Goal: Task Accomplishment & Management: Use online tool/utility

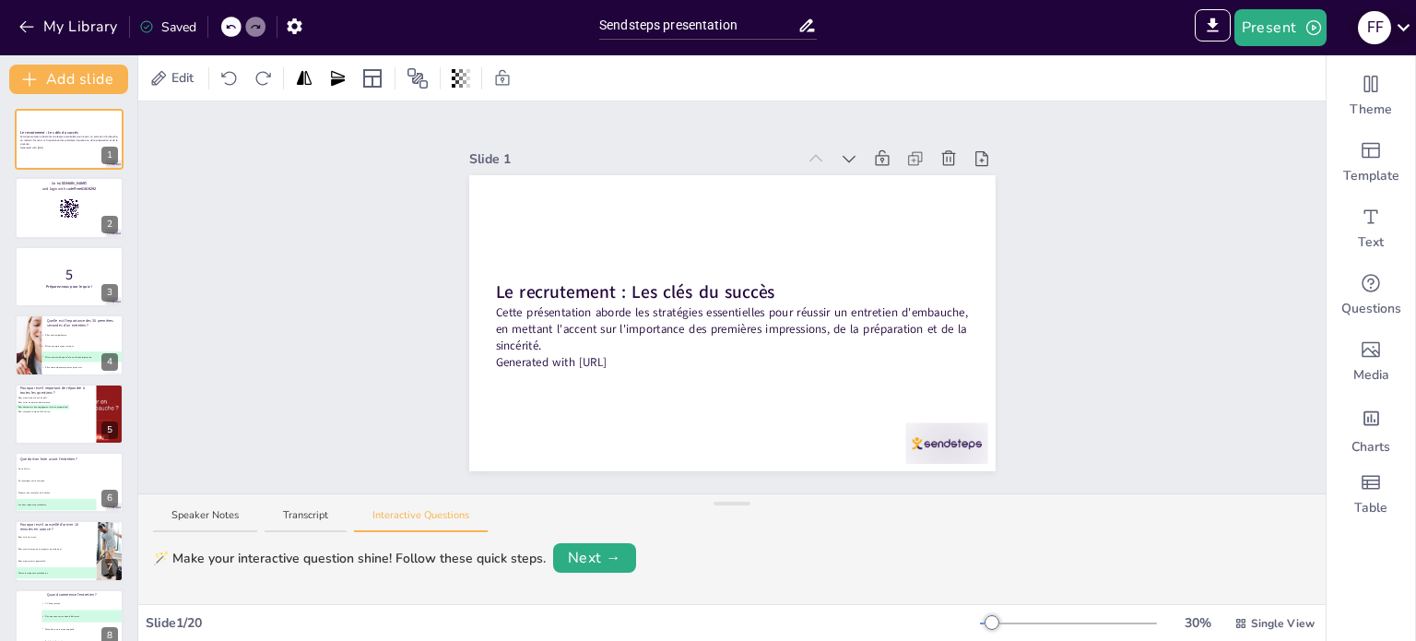
click at [1405, 30] on icon at bounding box center [1403, 27] width 25 height 25
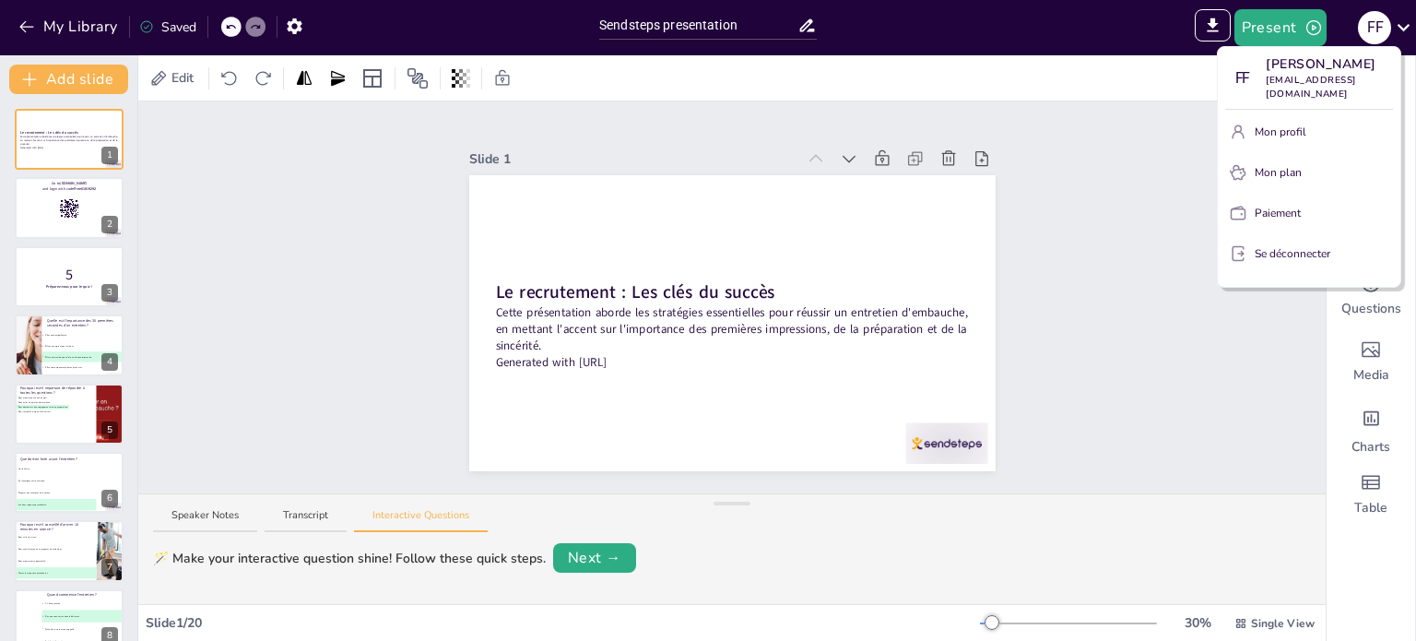
click at [1213, 18] on div at bounding box center [708, 320] width 1416 height 641
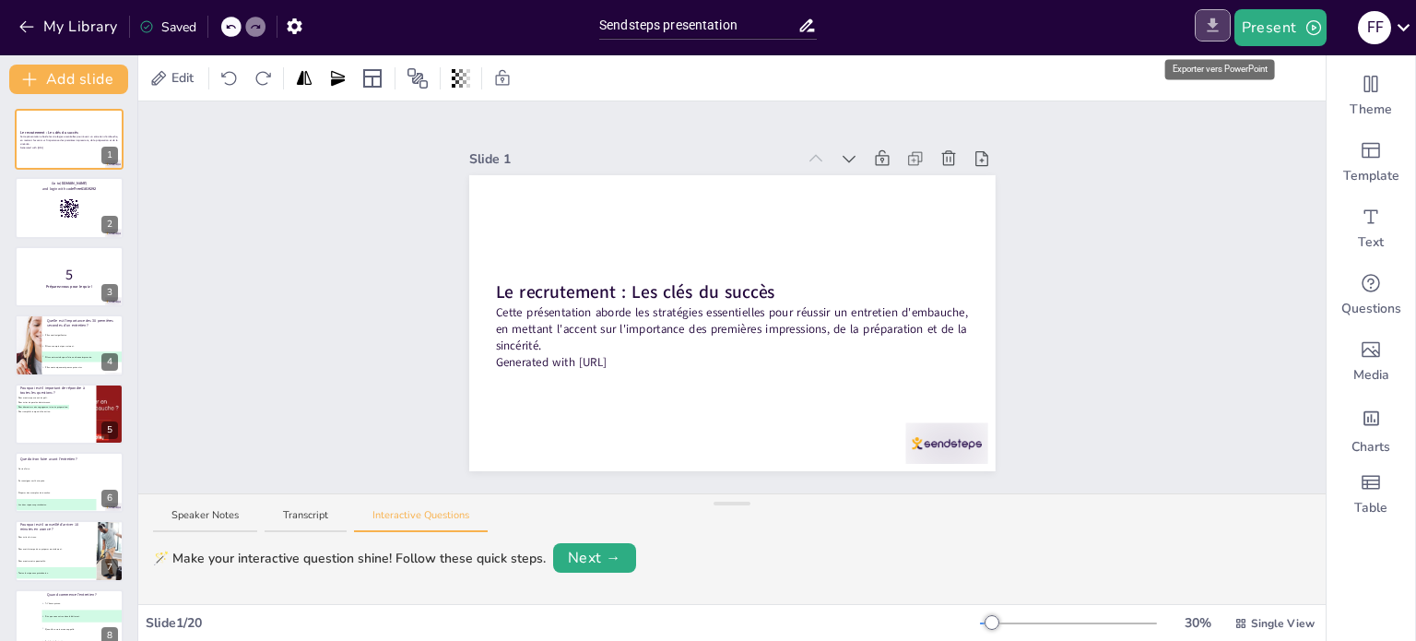
click at [1205, 21] on icon "Export to PowerPoint" at bounding box center [1212, 25] width 19 height 19
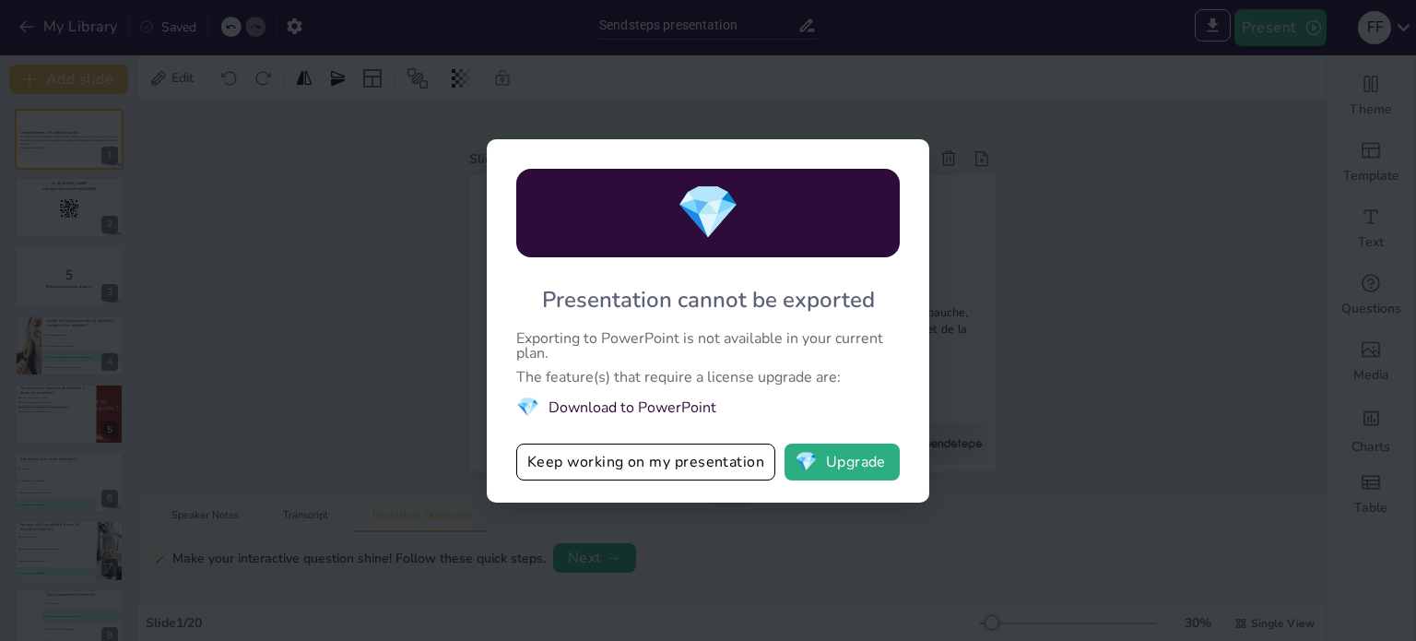
click at [1152, 357] on div "💎 Presentation cannot be exported Exporting to PowerPoint is not available in y…" at bounding box center [708, 320] width 1416 height 641
click at [617, 467] on button "Keep working on my presentation" at bounding box center [645, 461] width 259 height 37
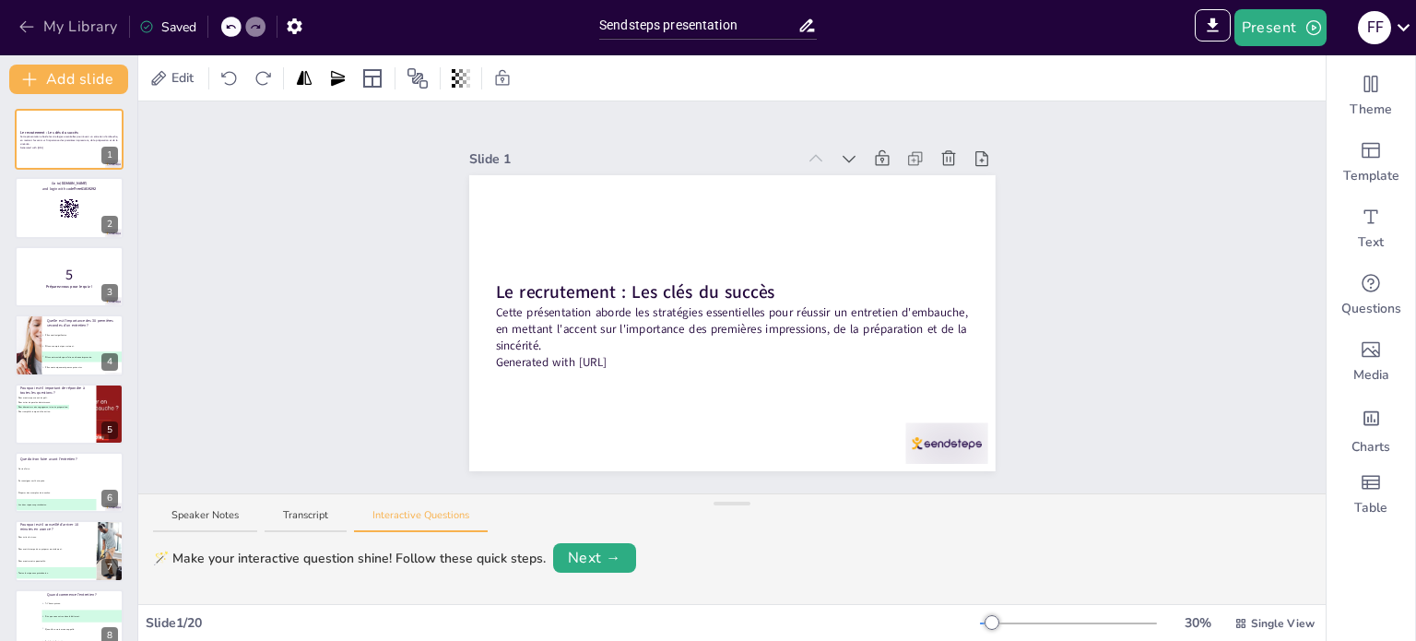
click at [31, 22] on icon "button" at bounding box center [27, 27] width 18 height 18
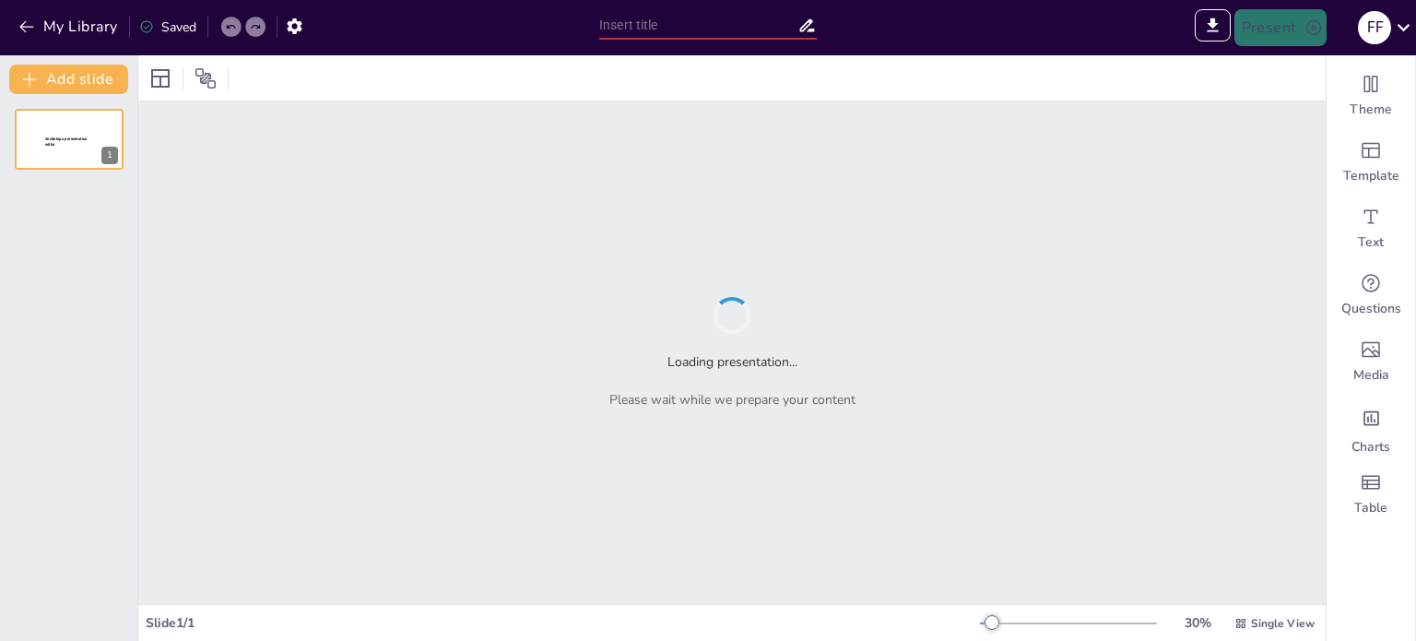
type input "Quiz : Évaluer vos Connaissances sur l'Entretien d'Embauche"
